Goal: Task Accomplishment & Management: Manage account settings

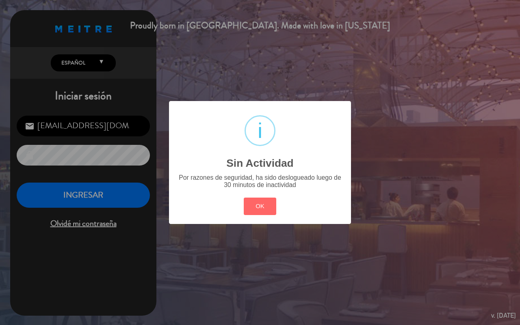
click at [123, 194] on div "? ! i Sin Actividad × Por razones de seguridad, ha sido deslogueado luego de 30…" at bounding box center [260, 162] width 520 height 325
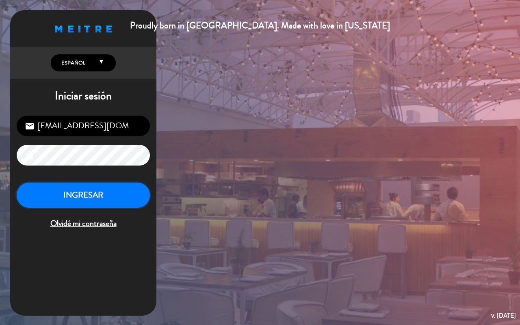
click at [122, 194] on button "INGRESAR" at bounding box center [83, 196] width 133 height 26
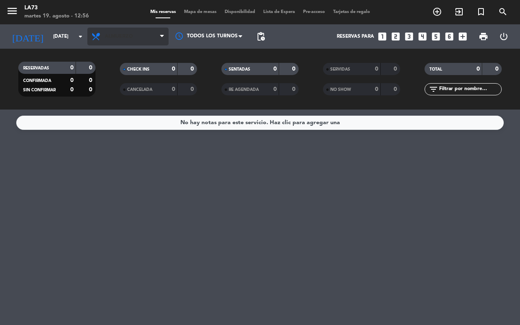
click at [139, 33] on span "Almuerzo" at bounding box center [127, 37] width 81 height 18
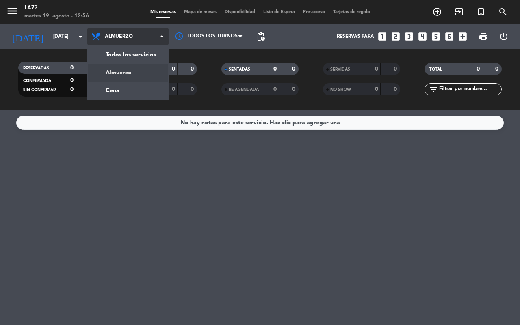
click at [130, 88] on div "menu LA73 [DATE] 19. agosto - 12:56 Mis reservas Mapa de mesas Disponibilidad L…" at bounding box center [260, 55] width 520 height 110
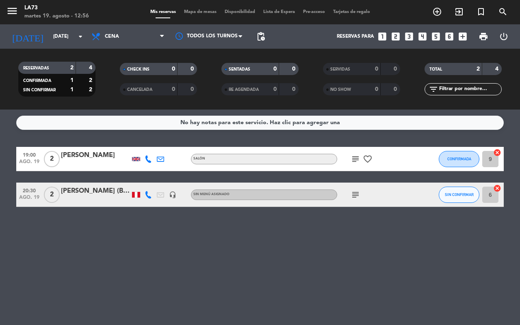
click at [102, 194] on div "[PERSON_NAME] (BIGBOX)" at bounding box center [95, 191] width 69 height 11
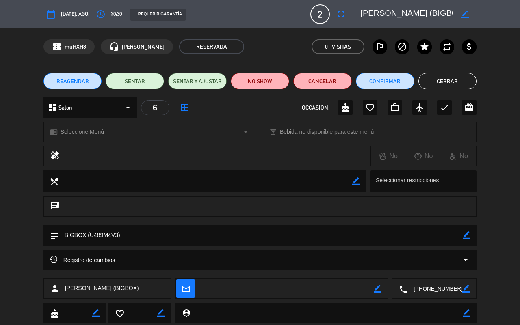
click at [92, 137] on div "chrome_reader_mode Seleccione Menú arrow_drop_down" at bounding box center [150, 132] width 213 height 20
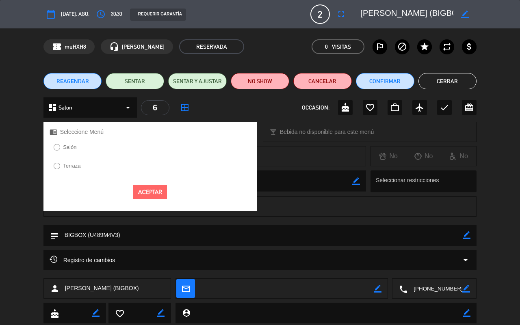
click at [80, 145] on label "Salón" at bounding box center [65, 148] width 31 height 13
click at [158, 196] on button "Aceptar" at bounding box center [150, 192] width 34 height 14
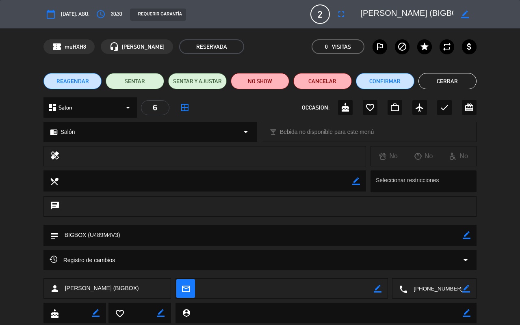
click at [461, 86] on button "Cerrar" at bounding box center [448, 81] width 59 height 16
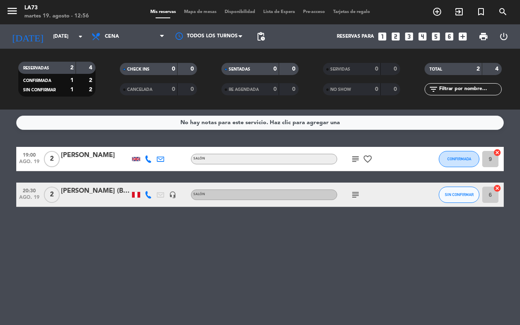
click at [354, 195] on icon "subject" at bounding box center [356, 195] width 10 height 10
click at [354, 161] on icon "subject" at bounding box center [356, 159] width 10 height 10
